Goal: Connect with others: Establish contact or relationships with other users

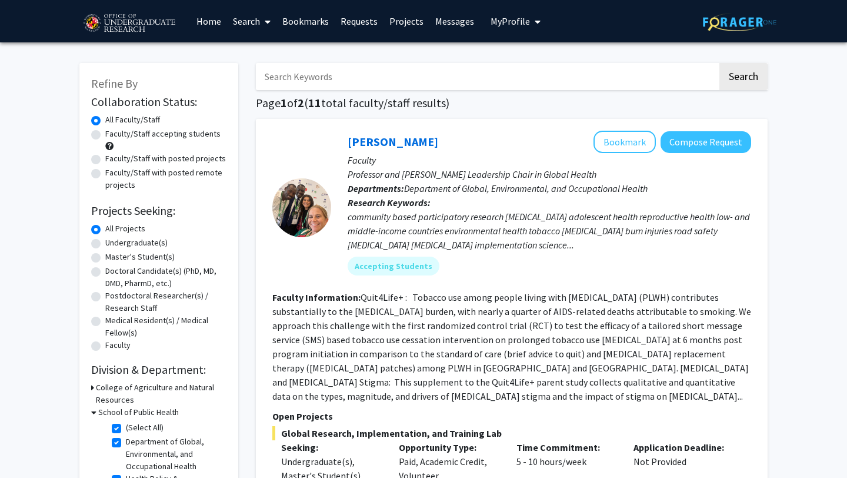
click at [318, 20] on link "Bookmarks" at bounding box center [305, 21] width 58 height 41
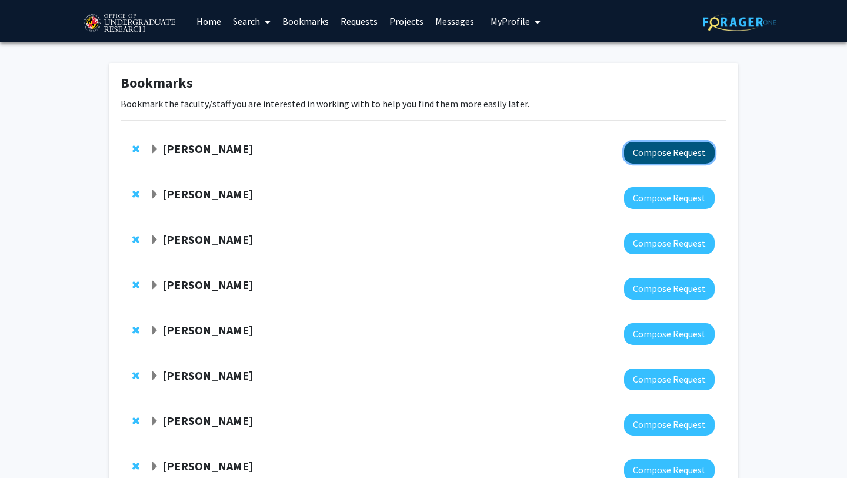
click at [635, 155] on button "Compose Request" at bounding box center [669, 153] width 91 height 22
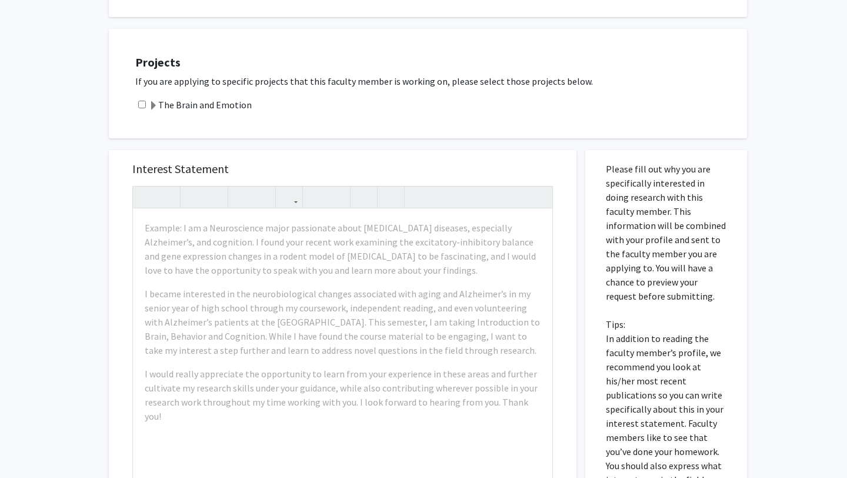
scroll to position [178, 0]
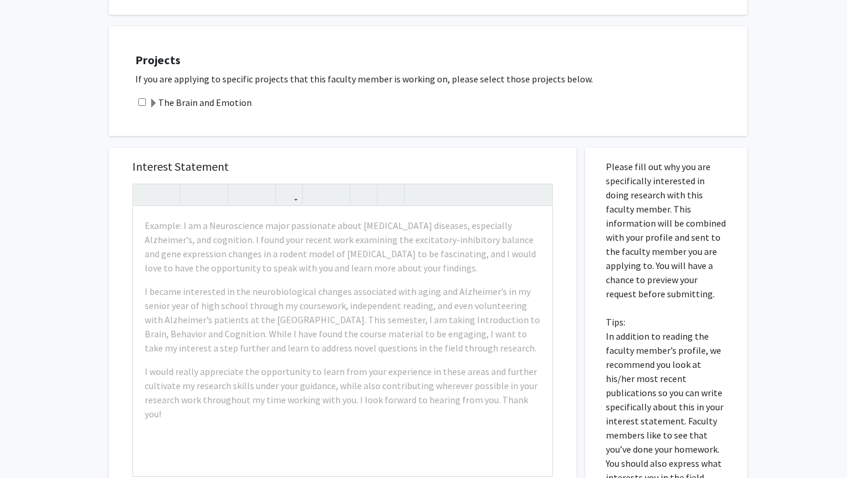
click at [435, 86] on div "Projects If you are applying to specific projects that this faculty member is w…" at bounding box center [436, 81] width 624 height 80
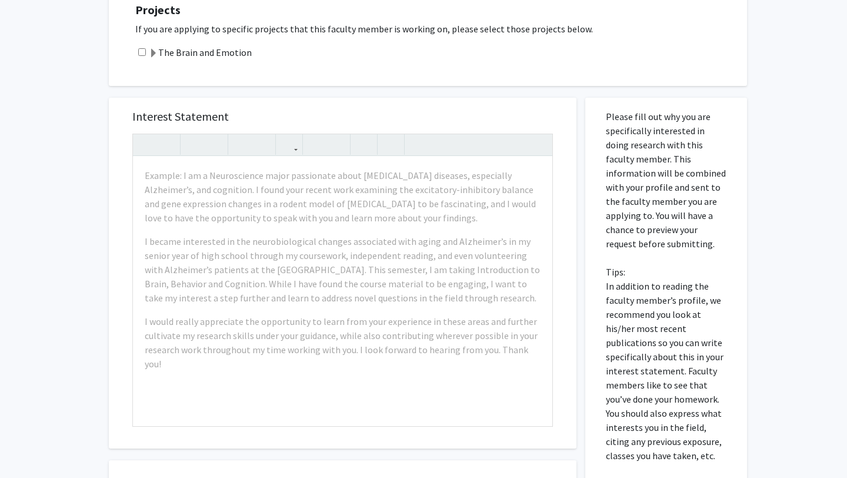
scroll to position [229, 0]
